Goal: Information Seeking & Learning: Learn about a topic

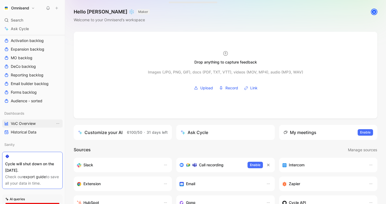
click at [28, 123] on span "VoC Overview" at bounding box center [23, 123] width 25 height 5
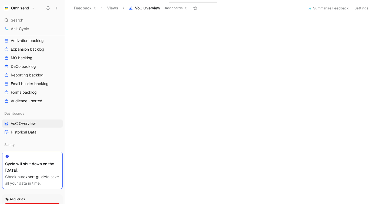
scroll to position [82, 0]
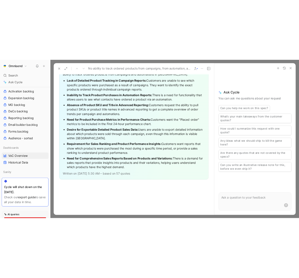
scroll to position [1025, 0]
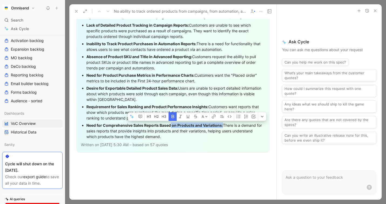
drag, startPoint x: 170, startPoint y: 133, endPoint x: 223, endPoint y: 132, distance: 52.6
click at [223, 132] on div "Need for Comprehensive Sales Reports Based on Products and Variations: There is…" at bounding box center [175, 131] width 178 height 17
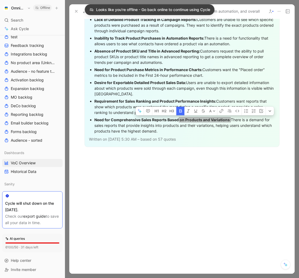
scroll to position [1025, 0]
